Goal: Transaction & Acquisition: Purchase product/service

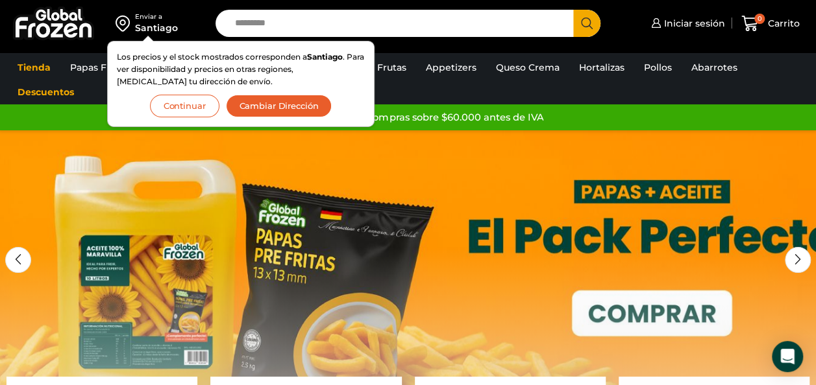
click at [199, 107] on button "Continuar" at bounding box center [184, 106] width 69 height 23
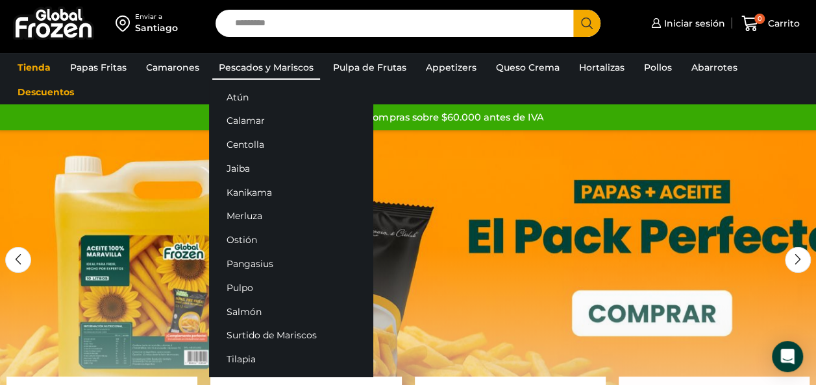
click at [236, 70] on link "Pescados y Mariscos" at bounding box center [266, 67] width 108 height 25
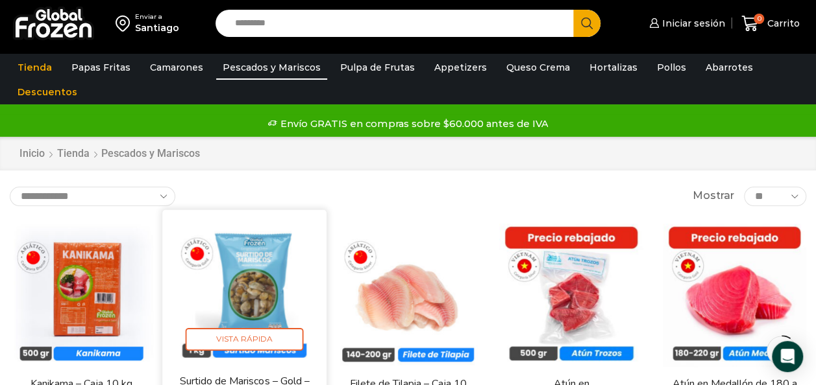
scroll to position [130, 0]
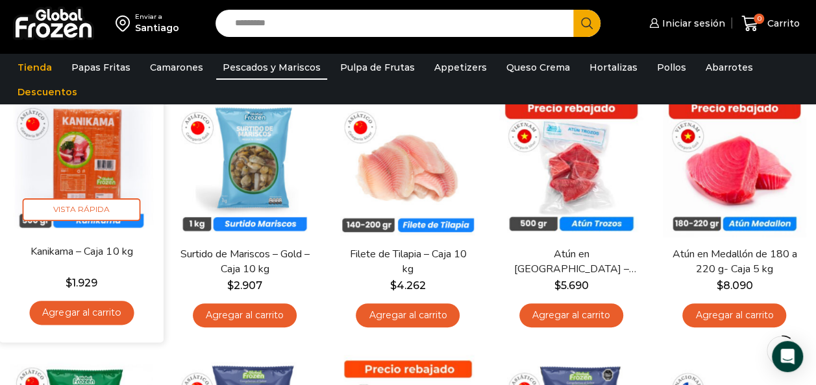
click at [55, 267] on h2 "Kanikama – Caja 10 kg" at bounding box center [81, 259] width 130 height 30
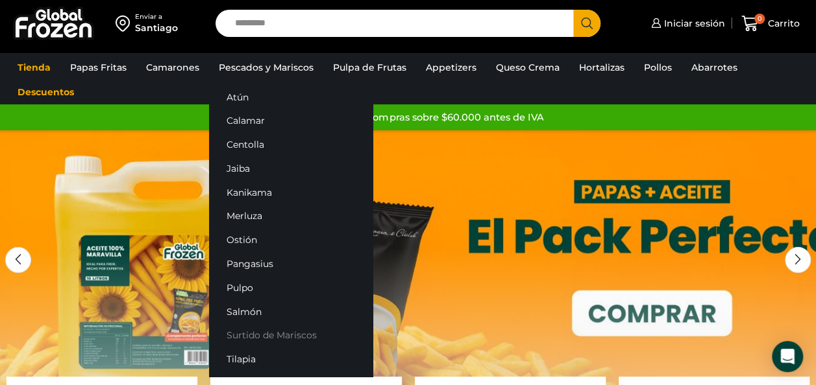
click at [250, 340] on link "Surtido de Mariscos" at bounding box center [291, 336] width 164 height 24
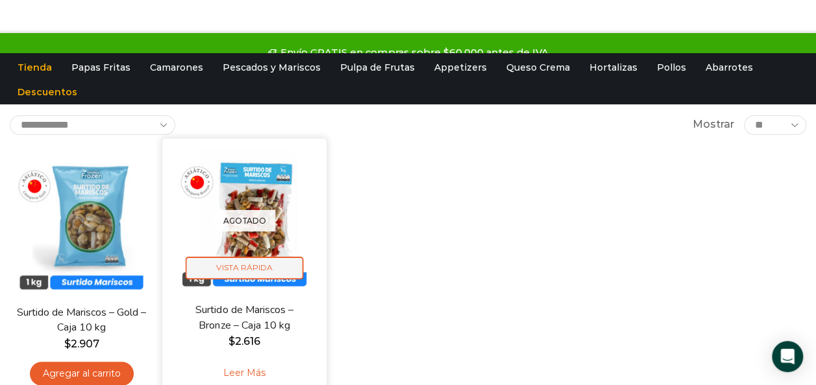
scroll to position [130, 0]
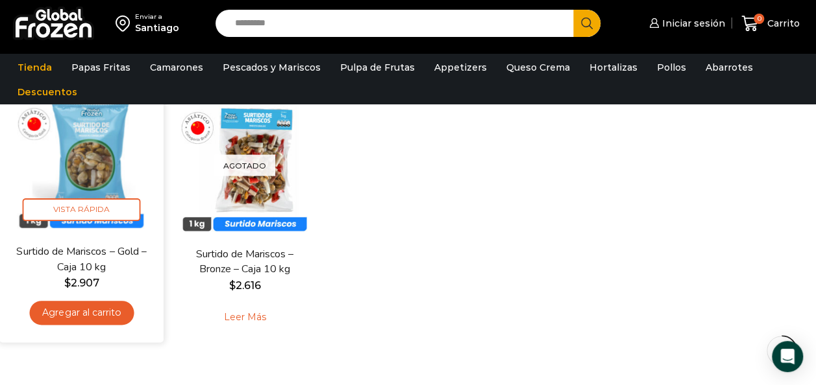
click at [100, 184] on img at bounding box center [81, 162] width 145 height 145
